Goal: Task Accomplishment & Management: Manage account settings

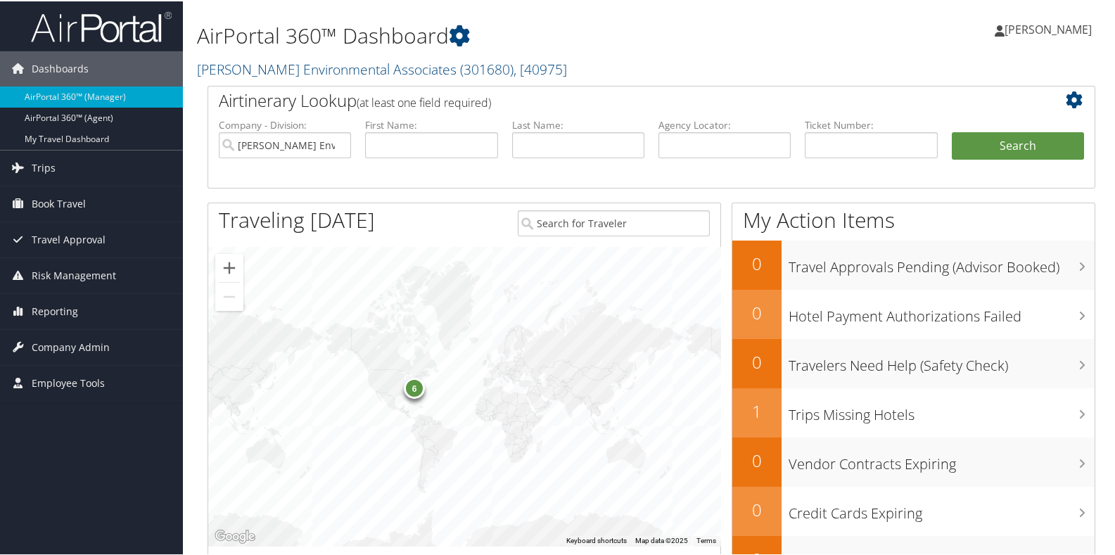
click at [514, 61] on h2 "Bhate Environmental Associates ( 301680 ) , [ 40975 ]" at bounding box center [500, 67] width 606 height 24
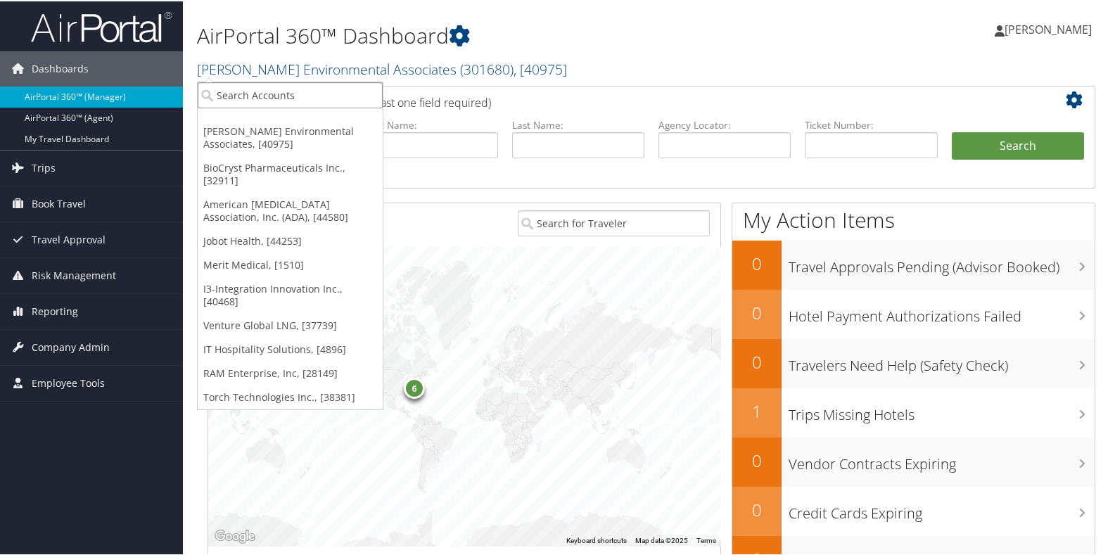
click at [222, 99] on input "search" at bounding box center [290, 94] width 185 height 26
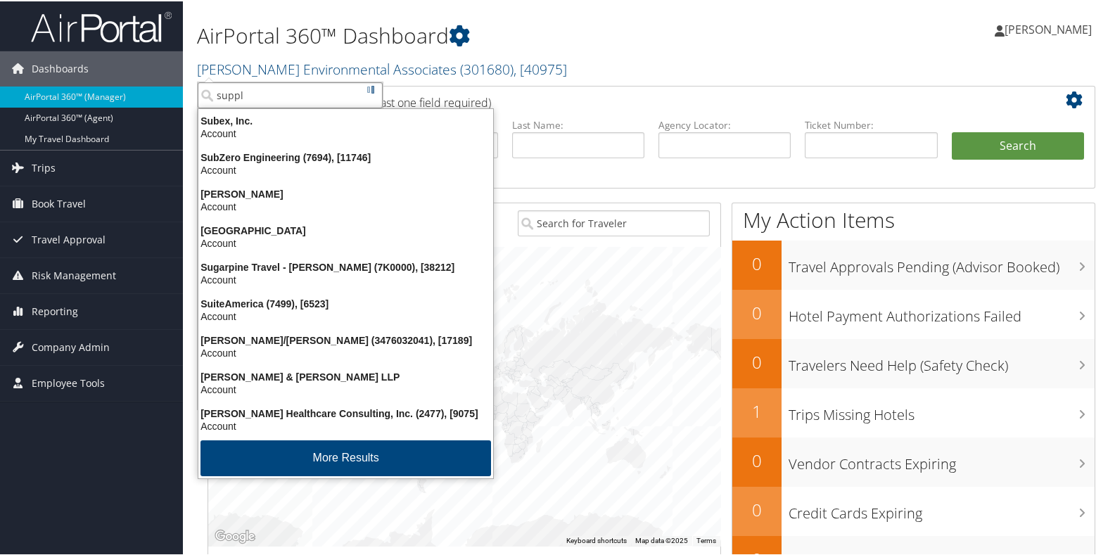
type input "supple"
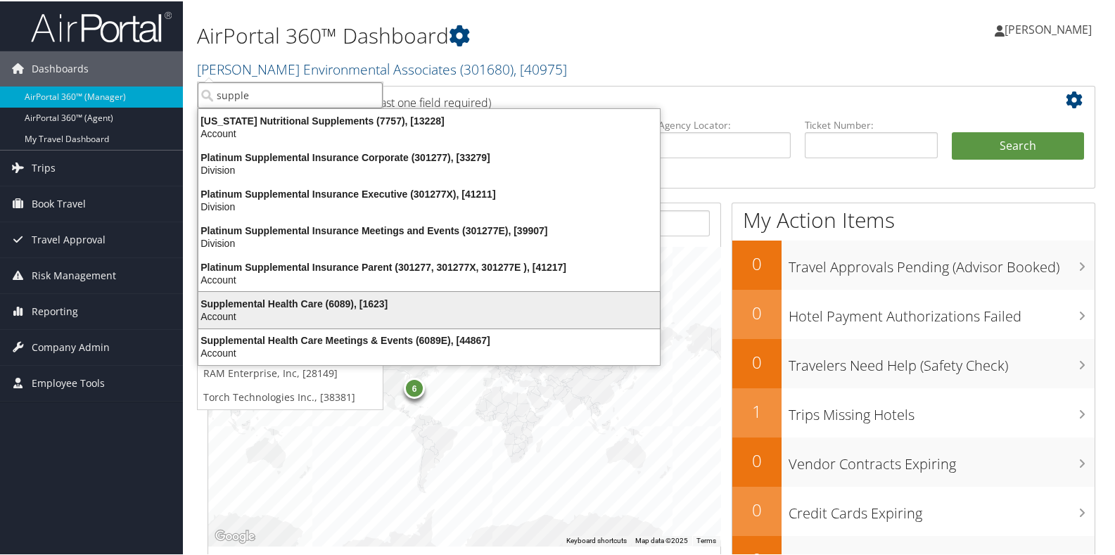
click at [228, 302] on div "Supplemental Health Care (6089), [1623]" at bounding box center [429, 302] width 478 height 13
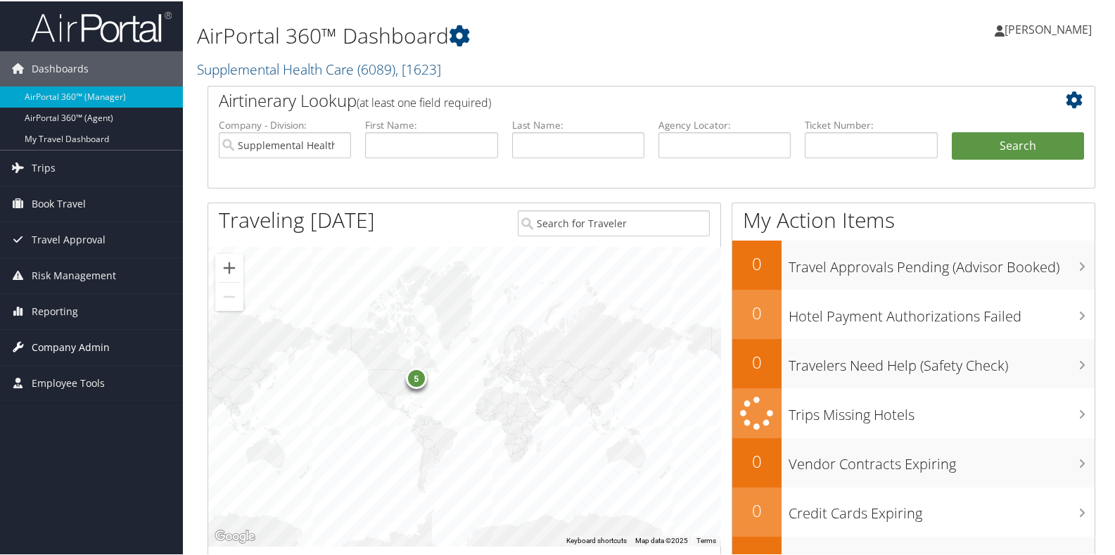
click at [68, 343] on span "Company Admin" at bounding box center [71, 346] width 78 height 35
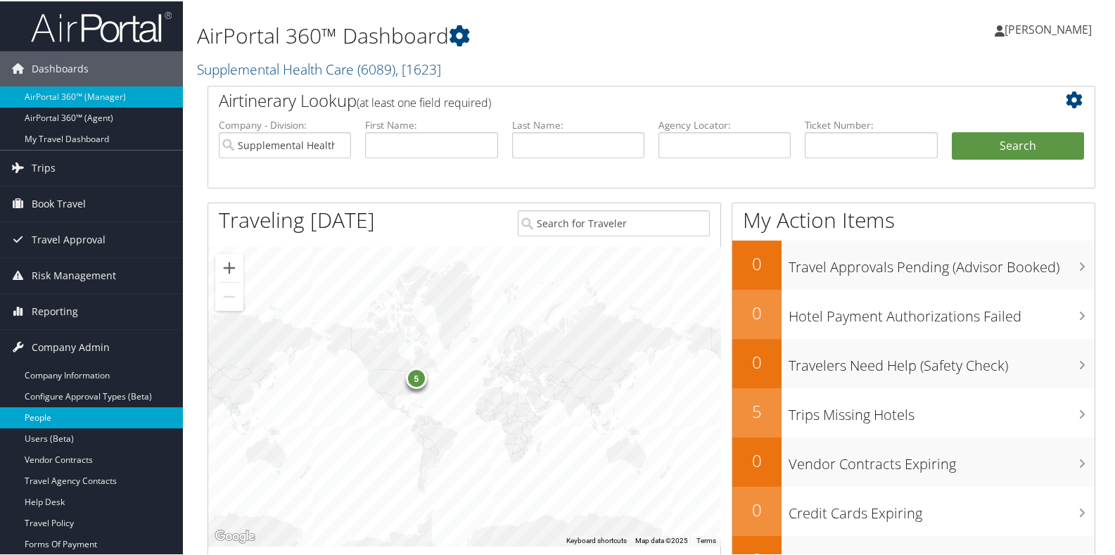
click at [56, 410] on link "People" at bounding box center [91, 416] width 183 height 21
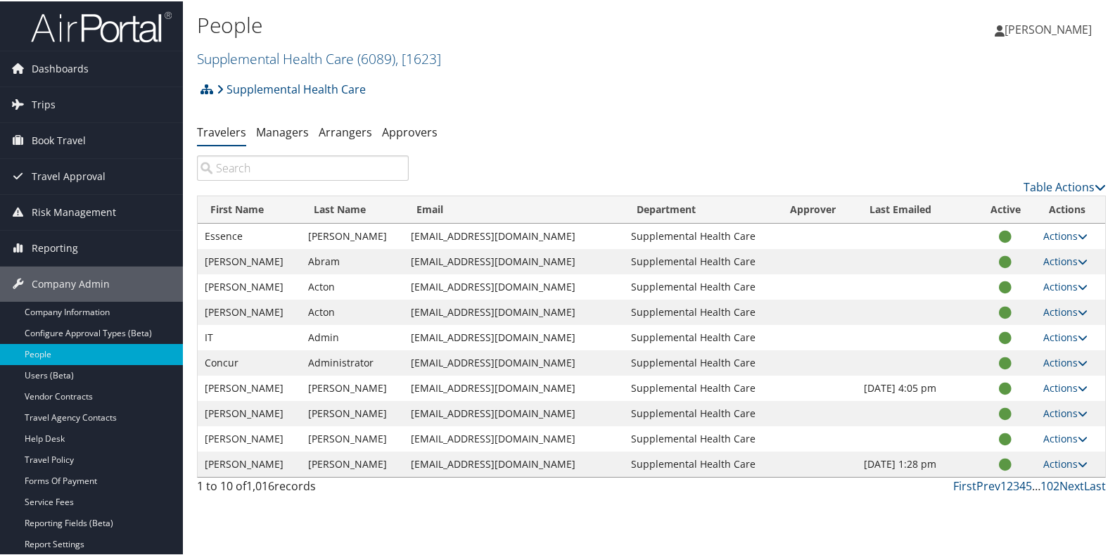
click at [249, 170] on input "search" at bounding box center [303, 166] width 212 height 25
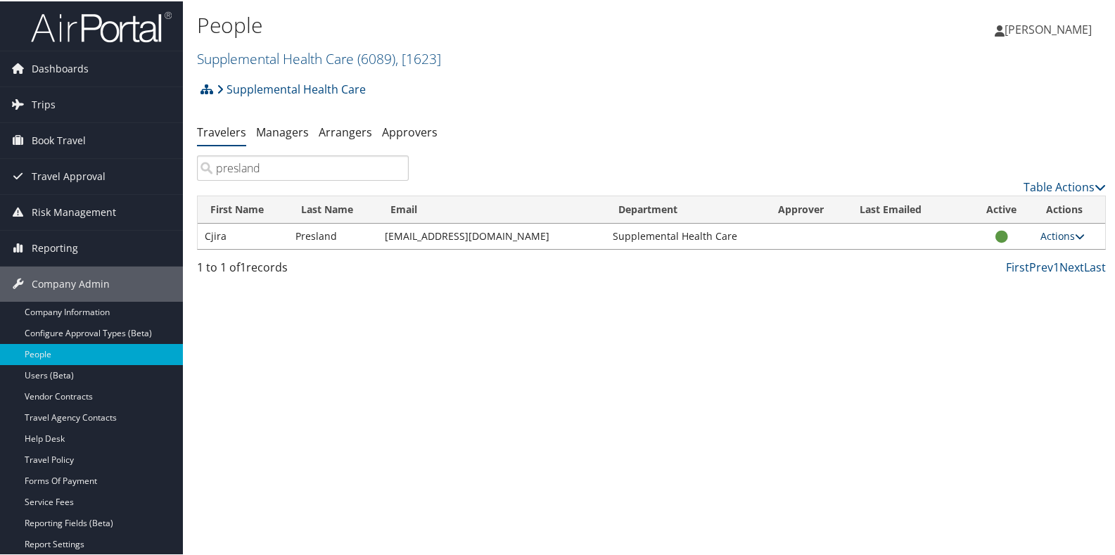
type input "presland"
click at [1053, 232] on link "Actions" at bounding box center [1063, 234] width 44 height 13
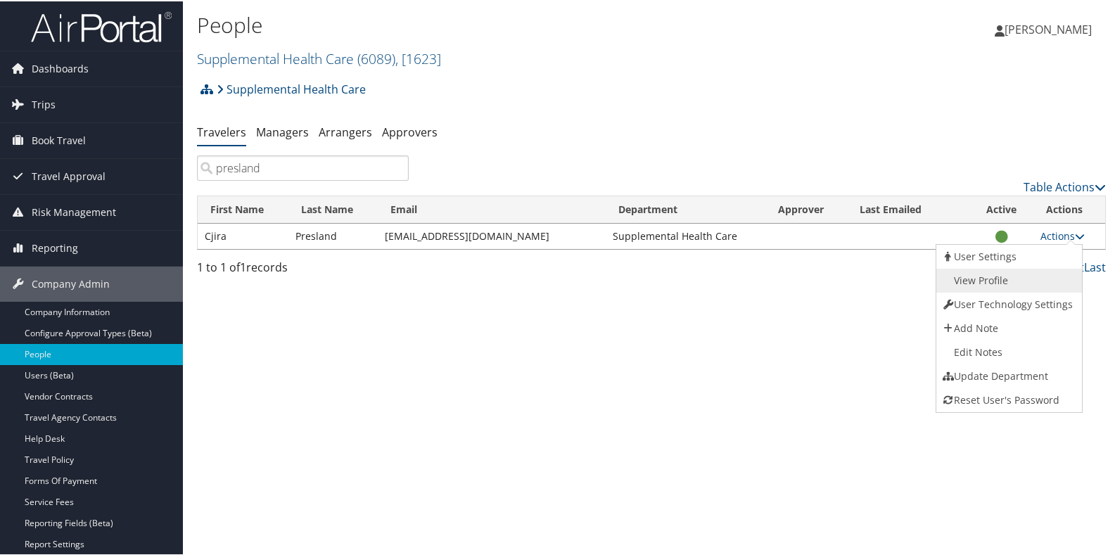
click at [1001, 279] on link "View Profile" at bounding box center [1007, 279] width 143 height 24
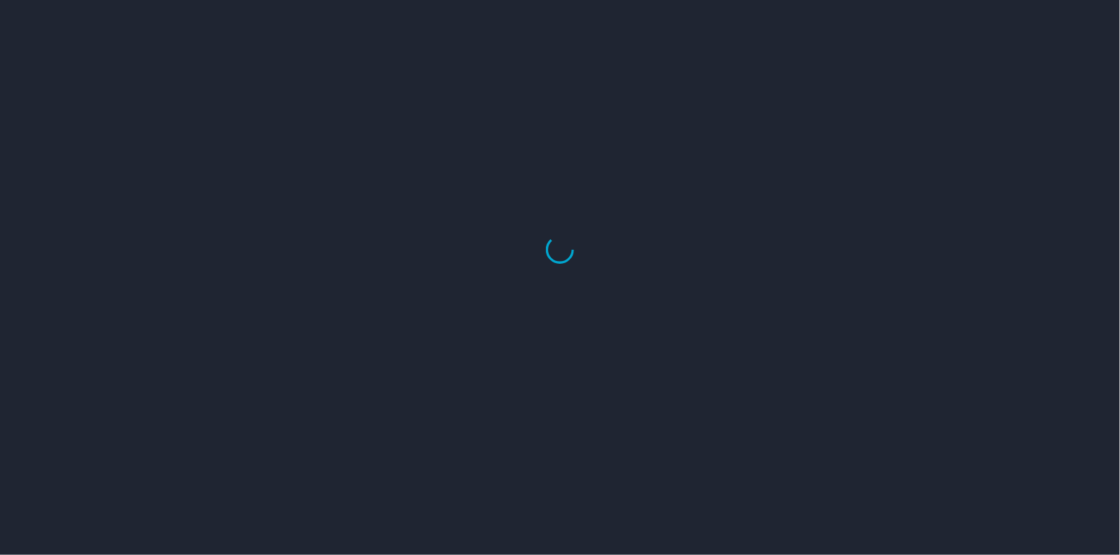
select select "US"
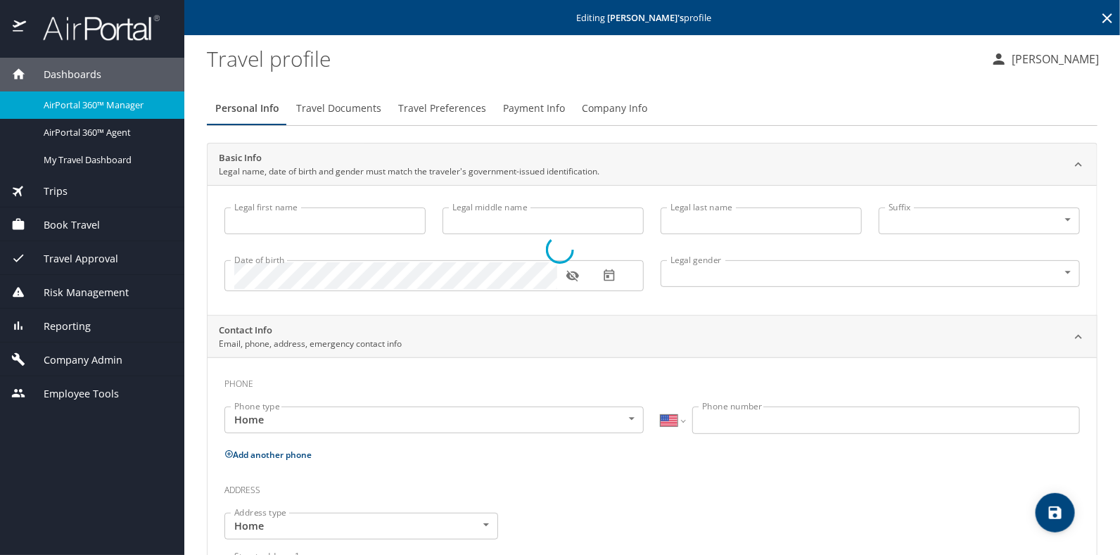
type input "Cjira"
type input "Presland"
type input "[DEMOGRAPHIC_DATA]"
type input "United States of America"
type input "Texas"
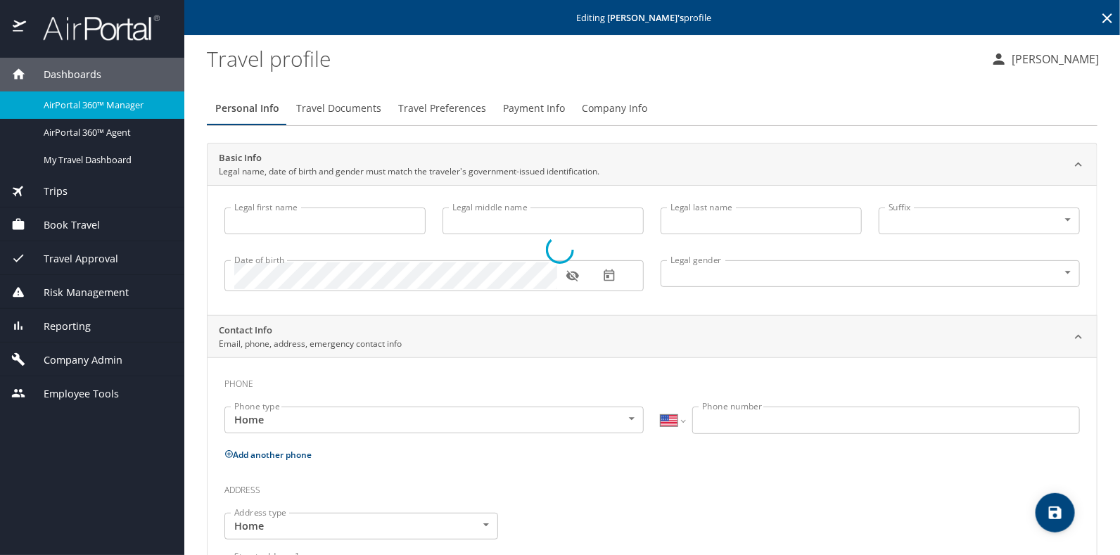
type input "United States of America"
type input "Texas"
select select "PE"
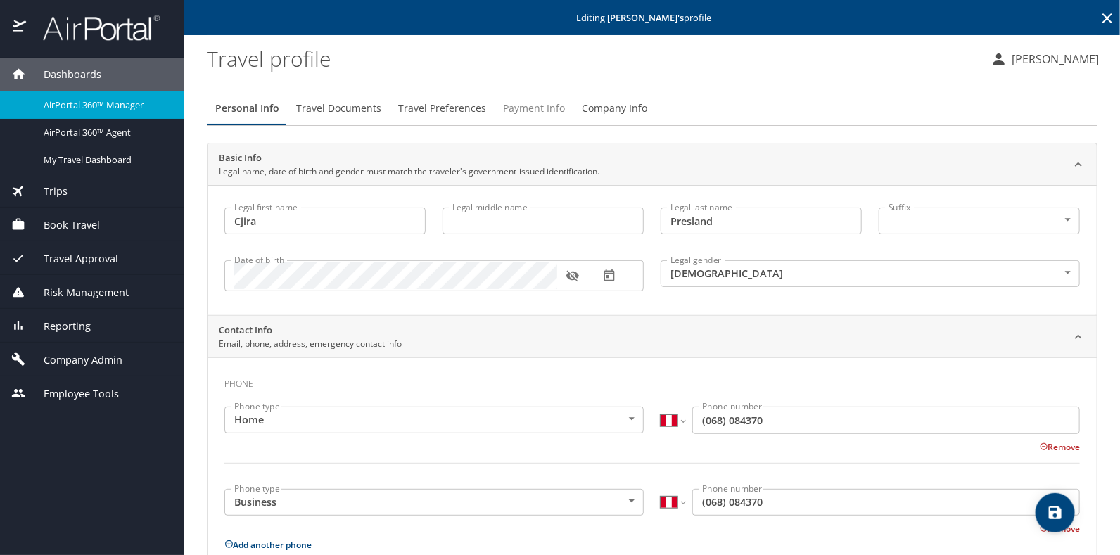
click at [535, 108] on span "Payment Info" at bounding box center [534, 109] width 62 height 18
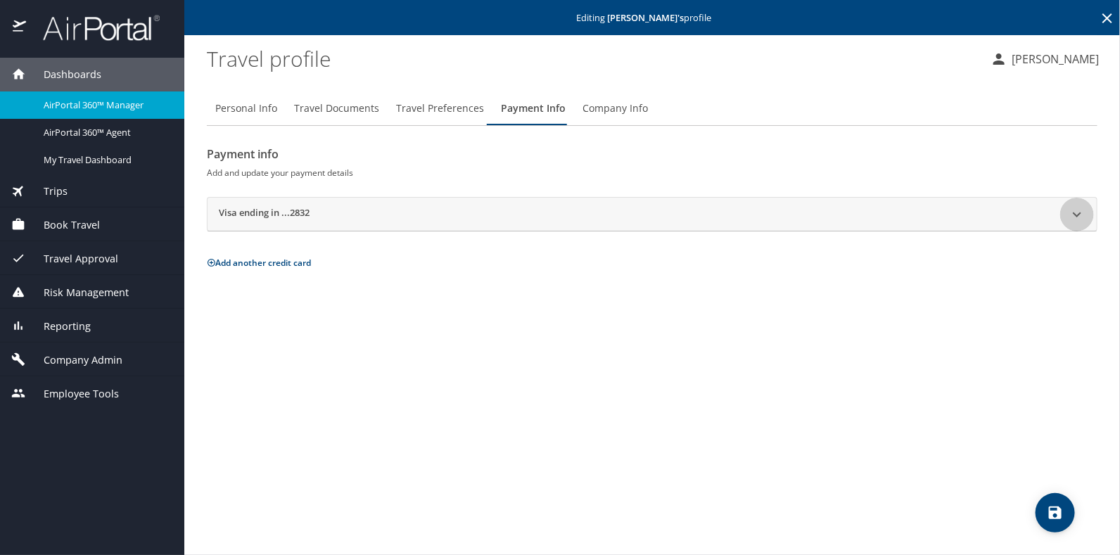
click at [1074, 213] on icon at bounding box center [1077, 214] width 8 height 5
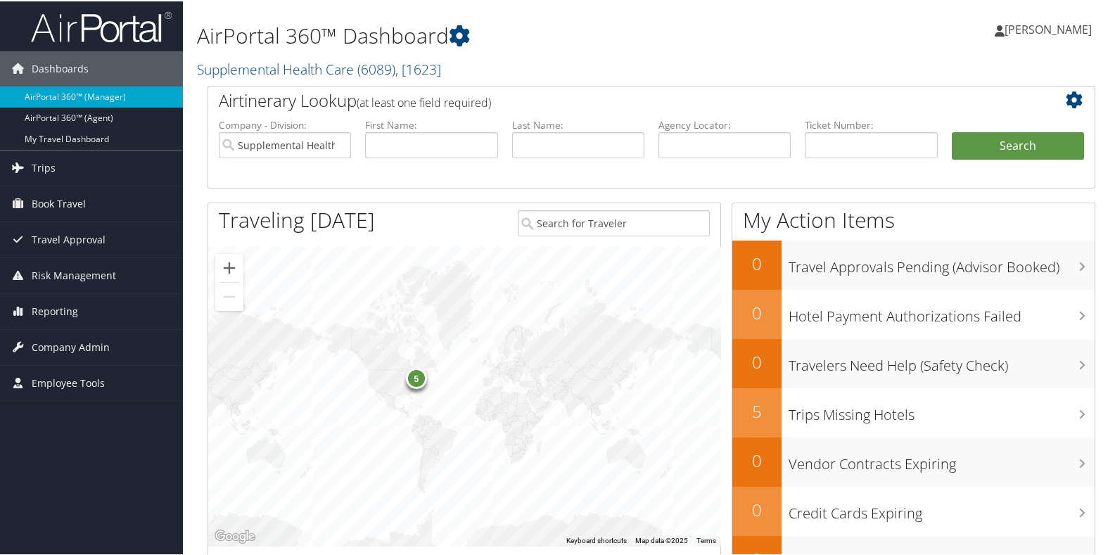
click at [485, 43] on h1 "AirPortal 360™ Dashboard" at bounding box center [500, 35] width 606 height 30
click at [475, 64] on h2 "Supplemental Health Care ( 6089 ) , [ 1623 ]" at bounding box center [500, 67] width 606 height 24
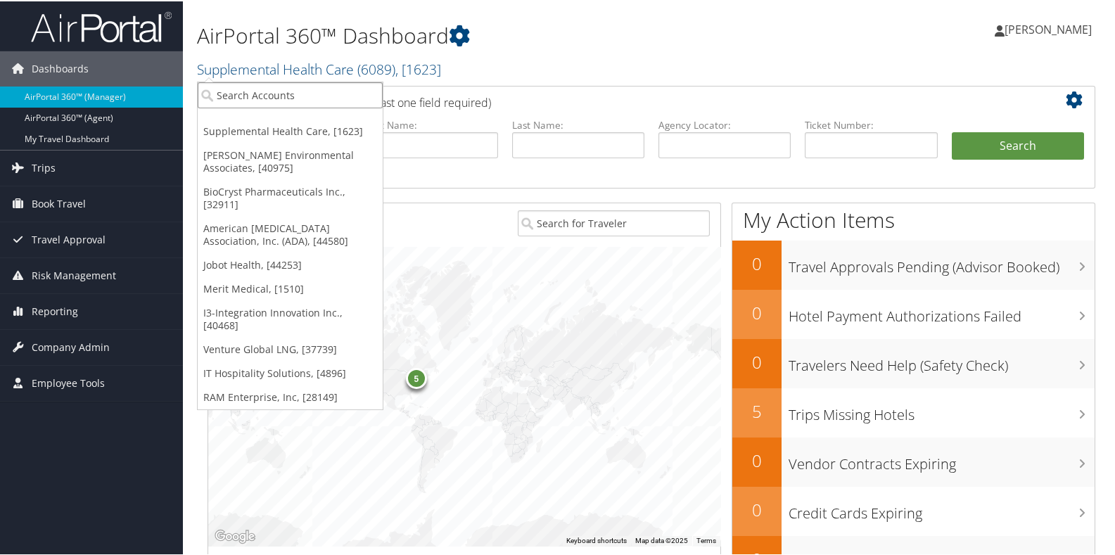
click at [287, 95] on input "search" at bounding box center [290, 94] width 185 height 26
type input "o neil"
click at [222, 91] on input "o neil" at bounding box center [290, 94] width 185 height 26
type input "o'niel"
click at [230, 97] on input "o'niel" at bounding box center [290, 94] width 185 height 26
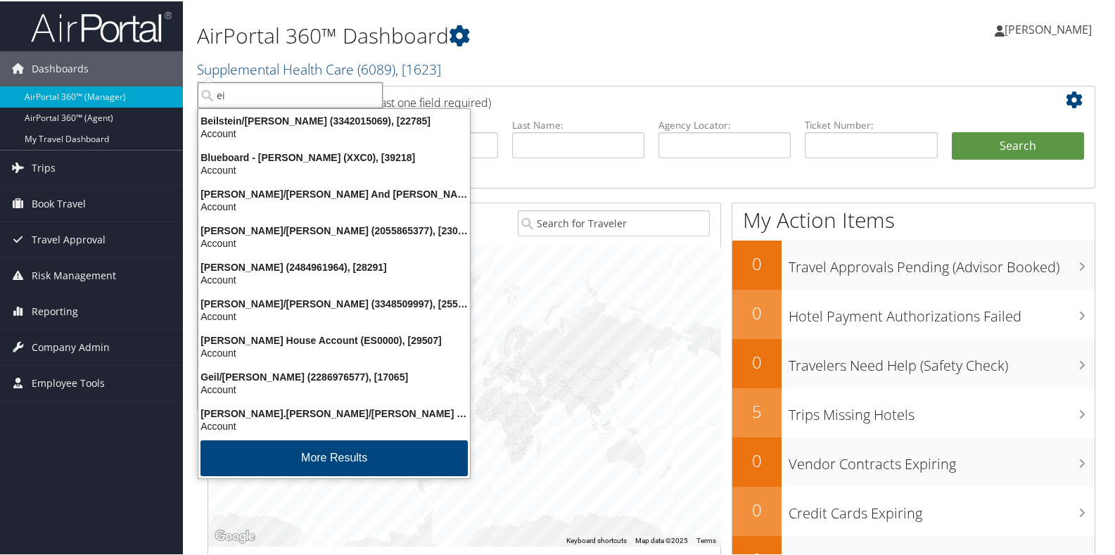
type input "e"
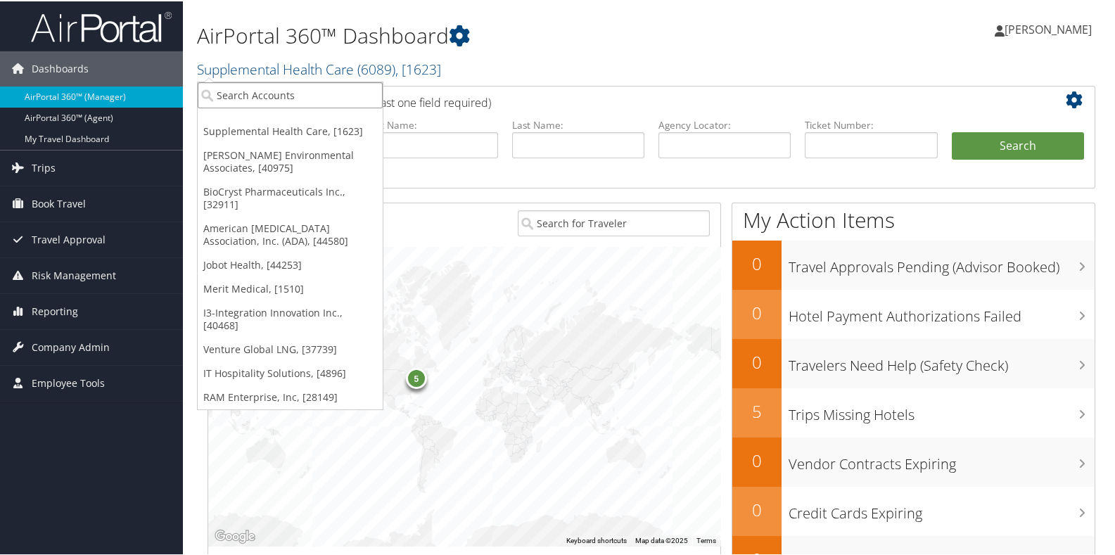
type input "o"
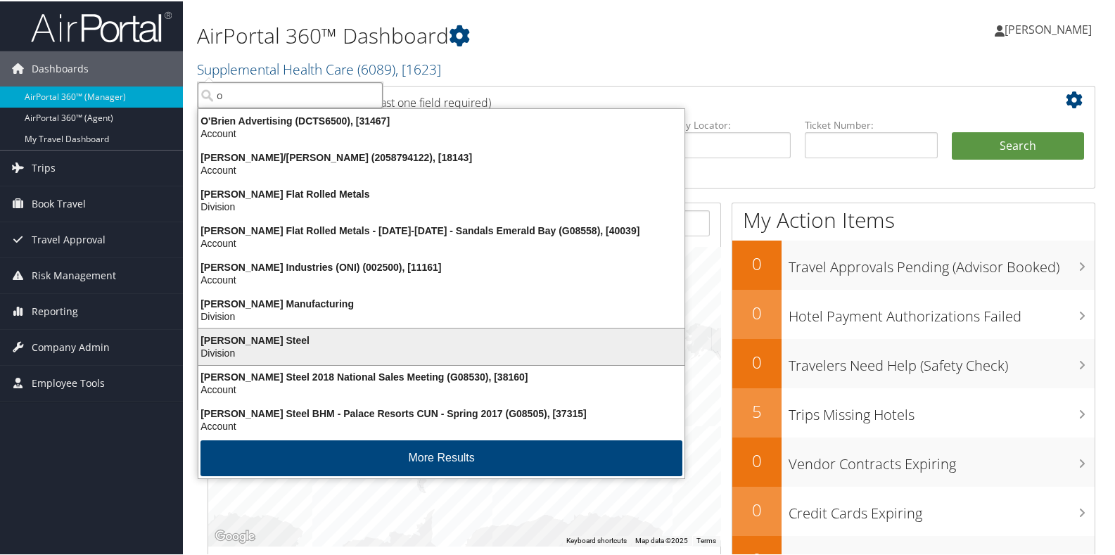
click at [234, 338] on div "O'Neal Steel" at bounding box center [441, 339] width 503 height 13
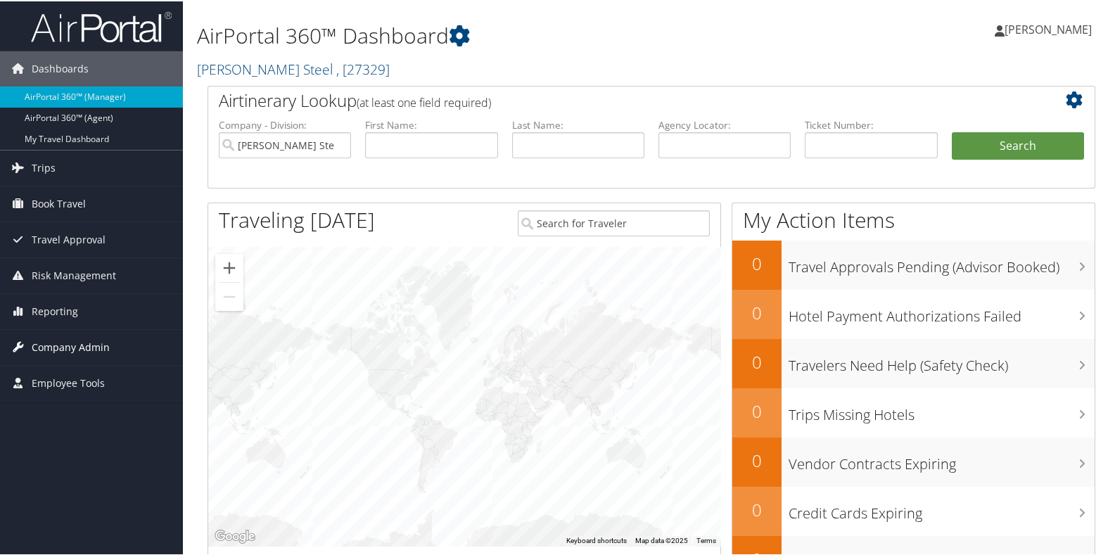
click at [84, 341] on span "Company Admin" at bounding box center [71, 346] width 78 height 35
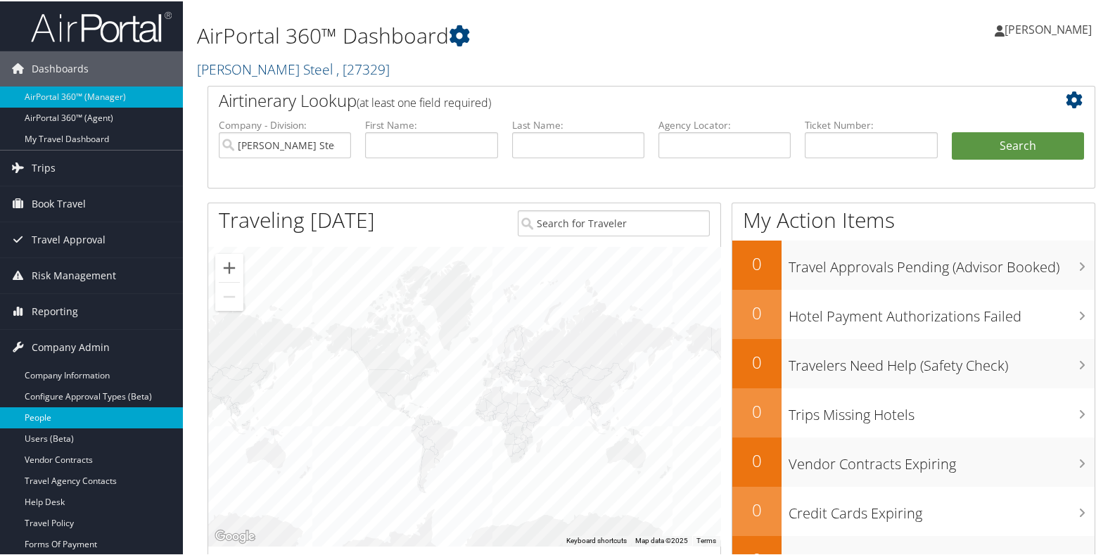
click at [63, 416] on link "People" at bounding box center [91, 416] width 183 height 21
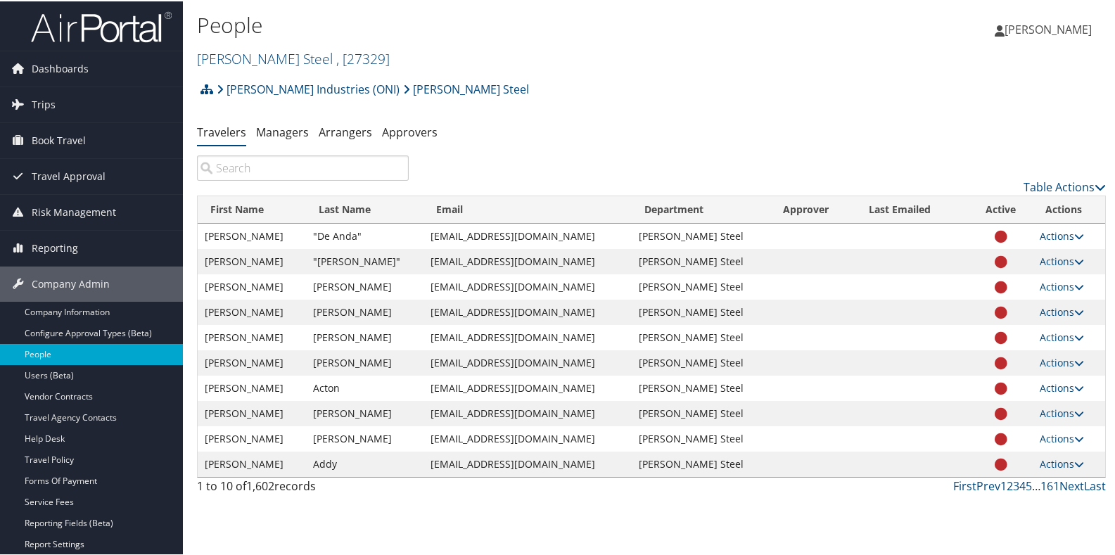
click at [247, 171] on input "search" at bounding box center [303, 166] width 212 height 25
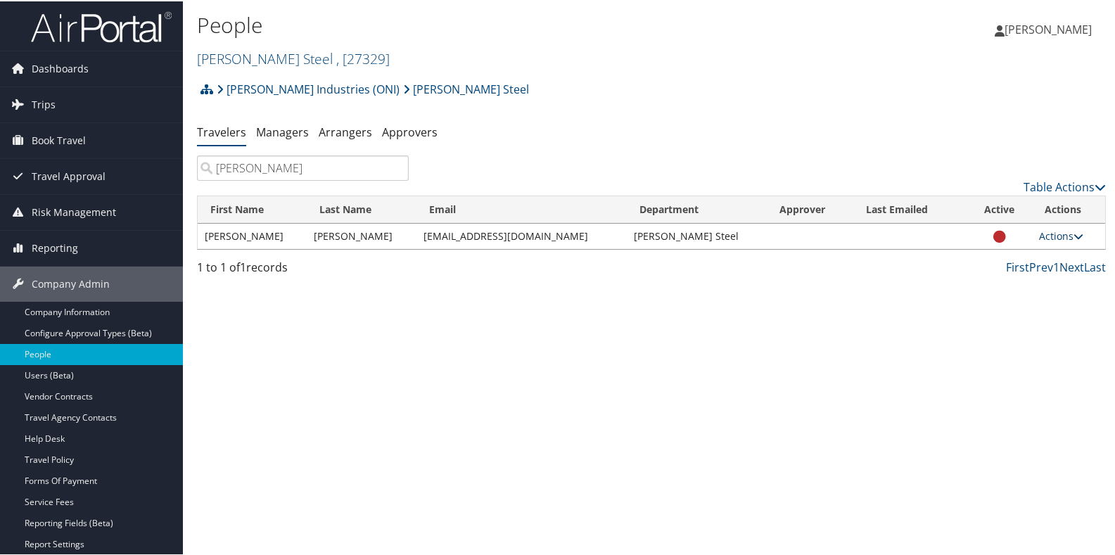
type input "[PERSON_NAME]"
click at [1040, 236] on link "Actions" at bounding box center [1061, 234] width 44 height 13
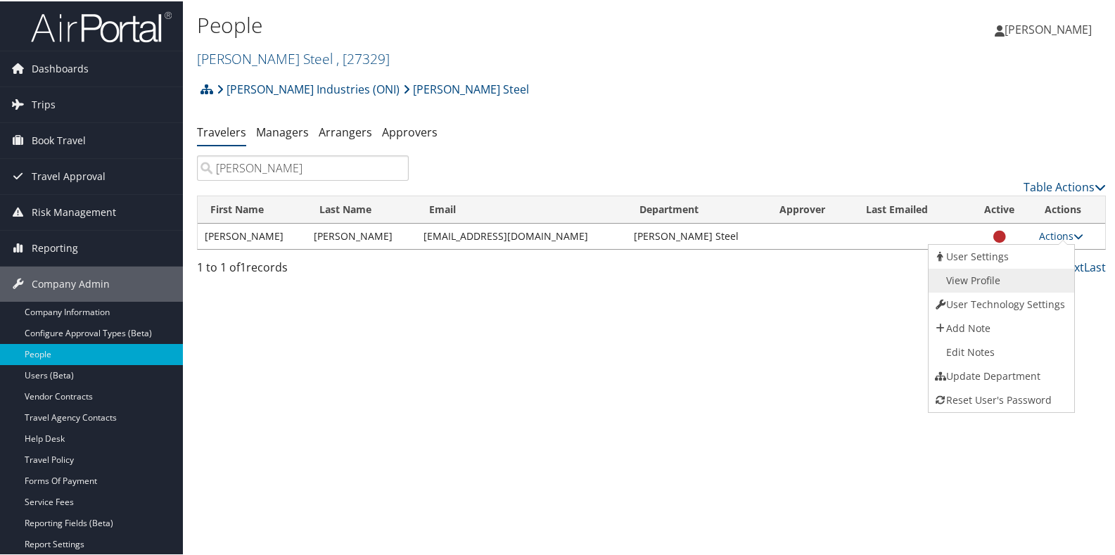
click at [990, 278] on link "View Profile" at bounding box center [1000, 279] width 143 height 24
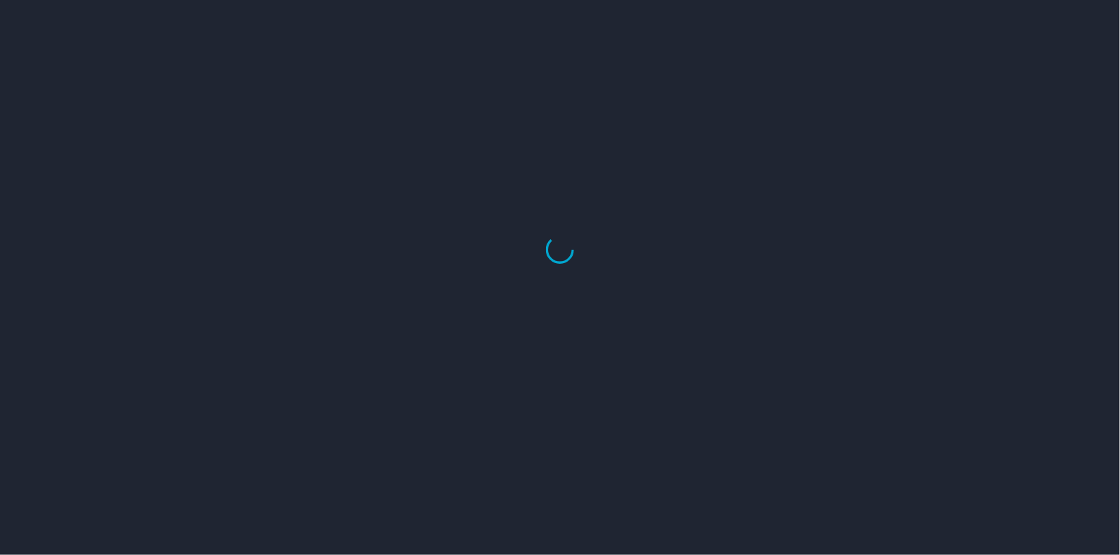
select select "US"
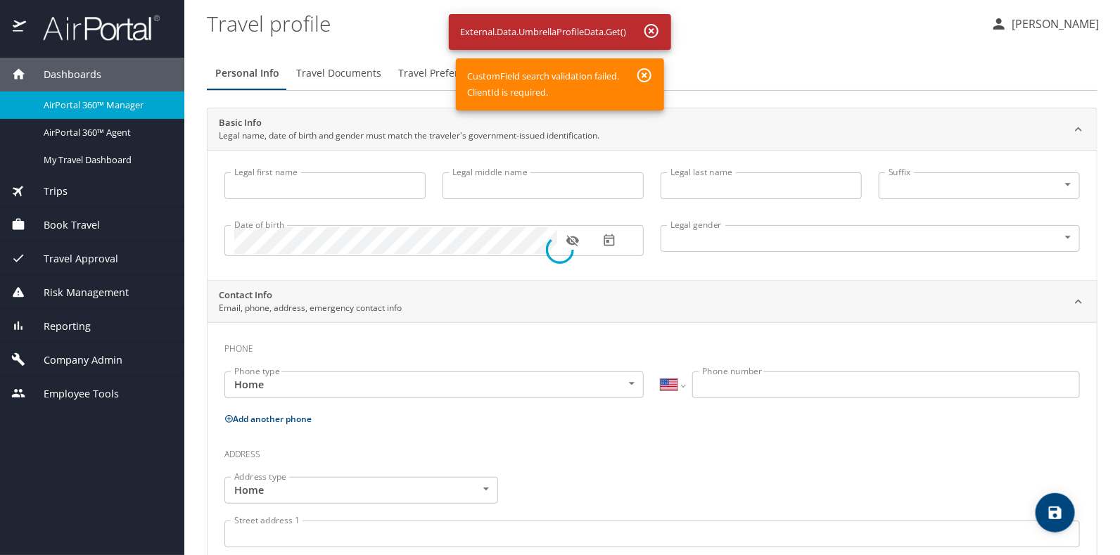
click at [334, 187] on div at bounding box center [560, 249] width 1120 height 611
click at [645, 71] on div at bounding box center [560, 249] width 1120 height 611
click at [652, 29] on div at bounding box center [560, 249] width 1120 height 611
click at [430, 75] on div at bounding box center [560, 249] width 1120 height 611
